Goal: Task Accomplishment & Management: Use online tool/utility

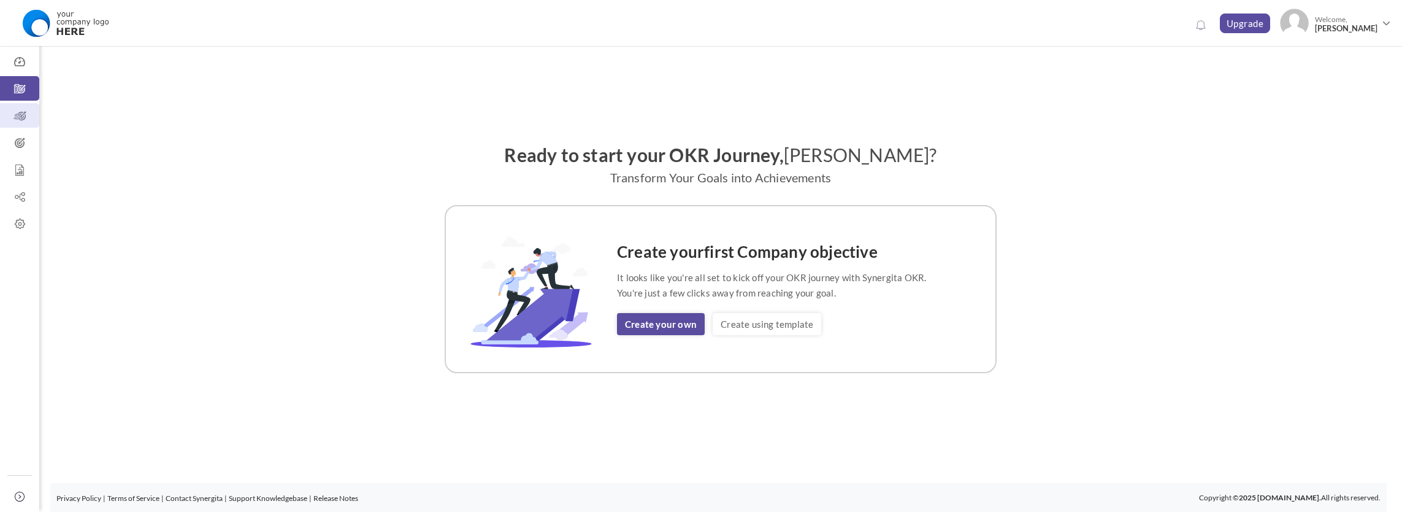
click at [21, 113] on icon at bounding box center [19, 116] width 39 height 12
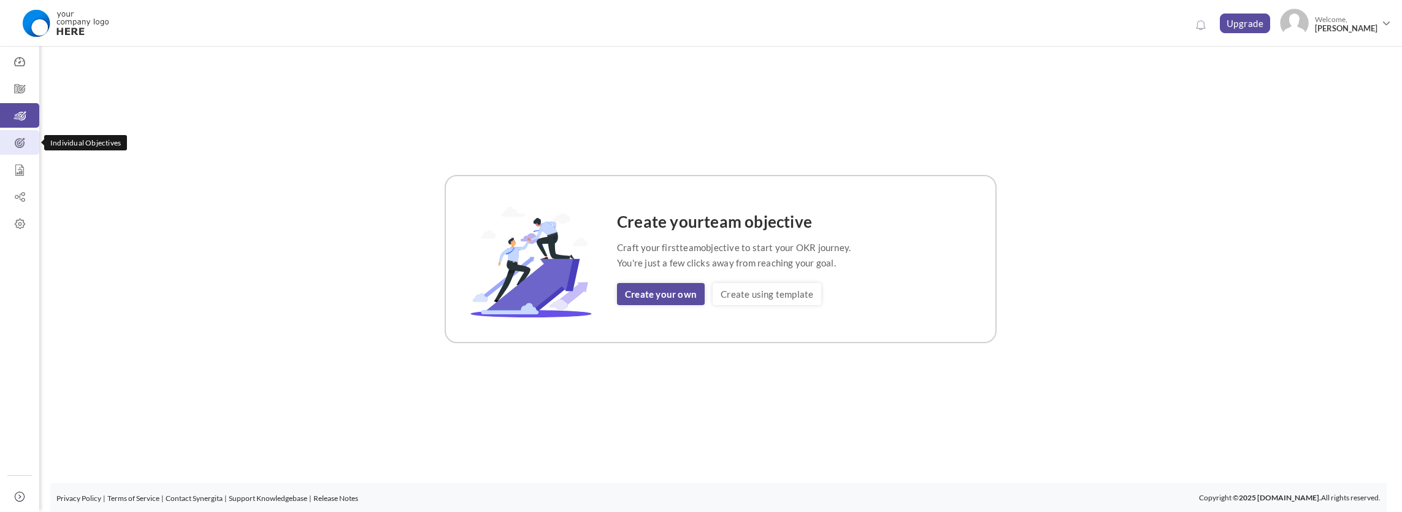
click at [25, 140] on icon at bounding box center [19, 143] width 39 height 12
click at [755, 299] on link "Create using template" at bounding box center [767, 294] width 109 height 22
